Goal: Navigation & Orientation: Find specific page/section

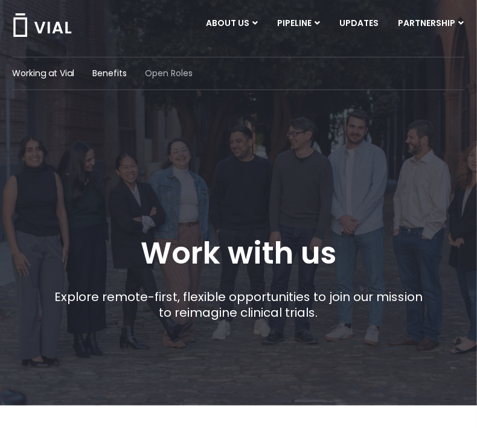
click at [155, 73] on span "Open Roles" at bounding box center [169, 73] width 48 height 13
